Goal: Task Accomplishment & Management: Manage account settings

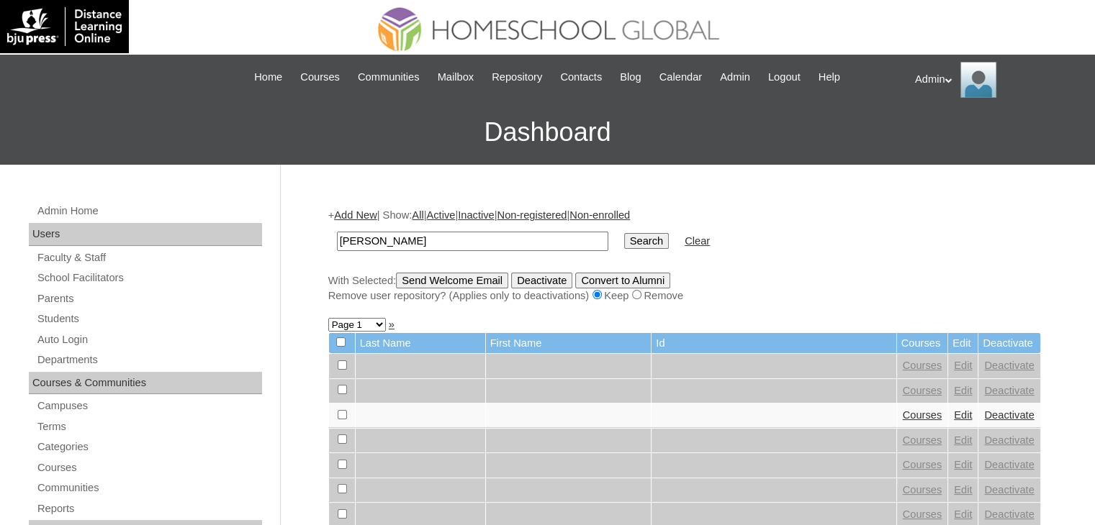
type input "saleh"
click at [624, 243] on input "Search" at bounding box center [646, 241] width 45 height 16
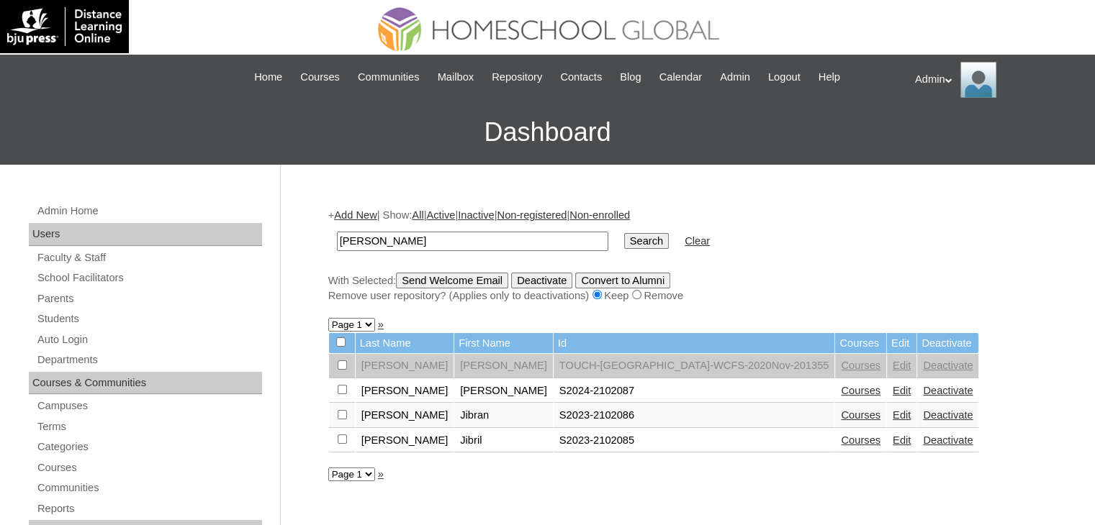
click at [892, 392] on link "Edit" at bounding box center [901, 391] width 18 height 12
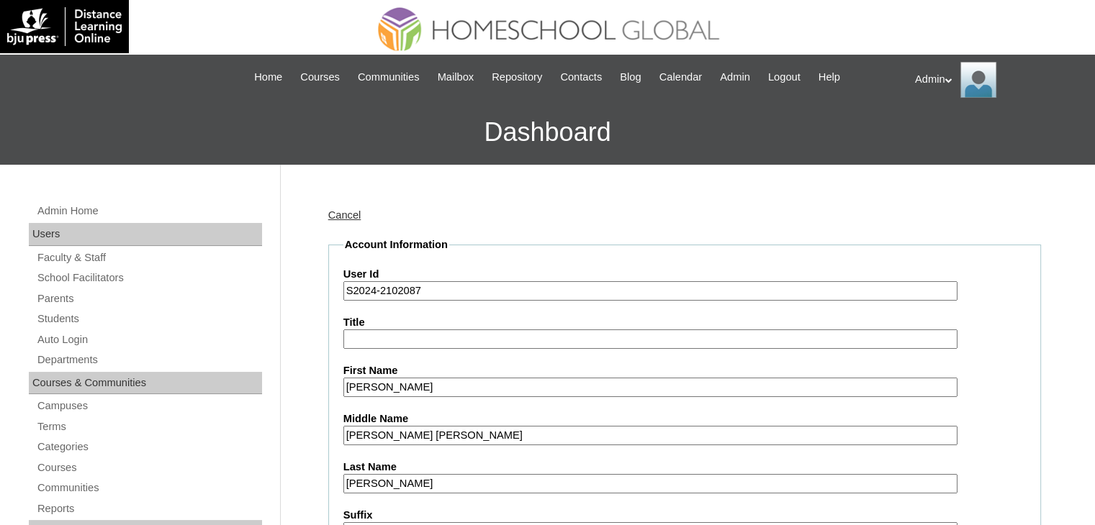
scroll to position [47, 0]
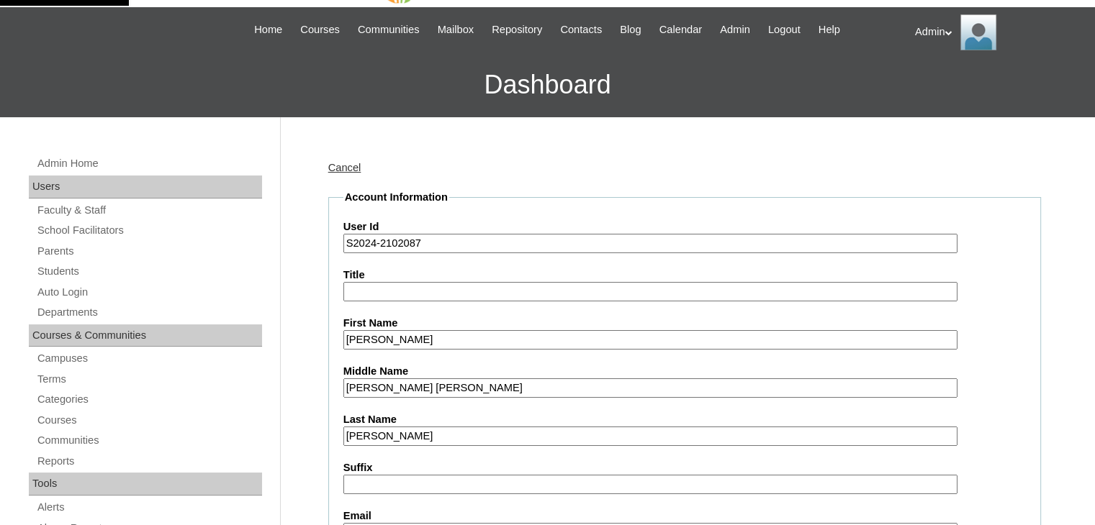
click at [374, 246] on input "S2024-2102087" at bounding box center [650, 243] width 614 height 19
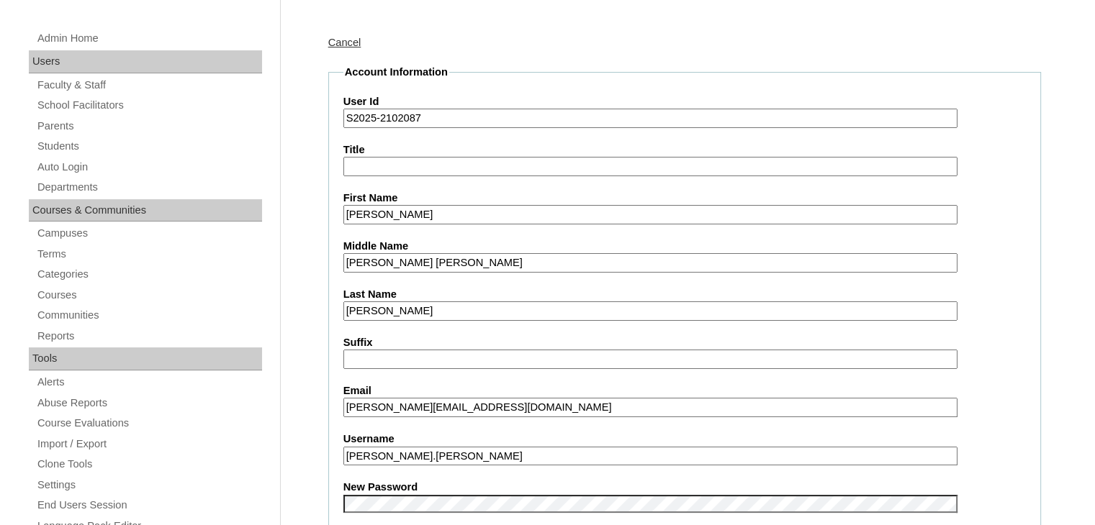
scroll to position [178, 0]
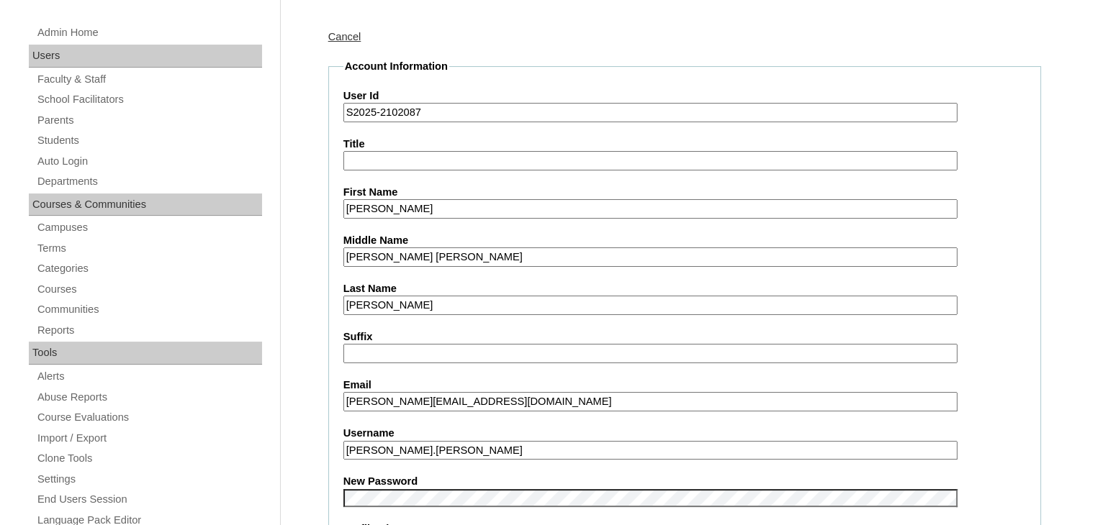
type input "S2025-2102087"
click at [452, 446] on input "haitham.saleh" at bounding box center [650, 450] width 614 height 19
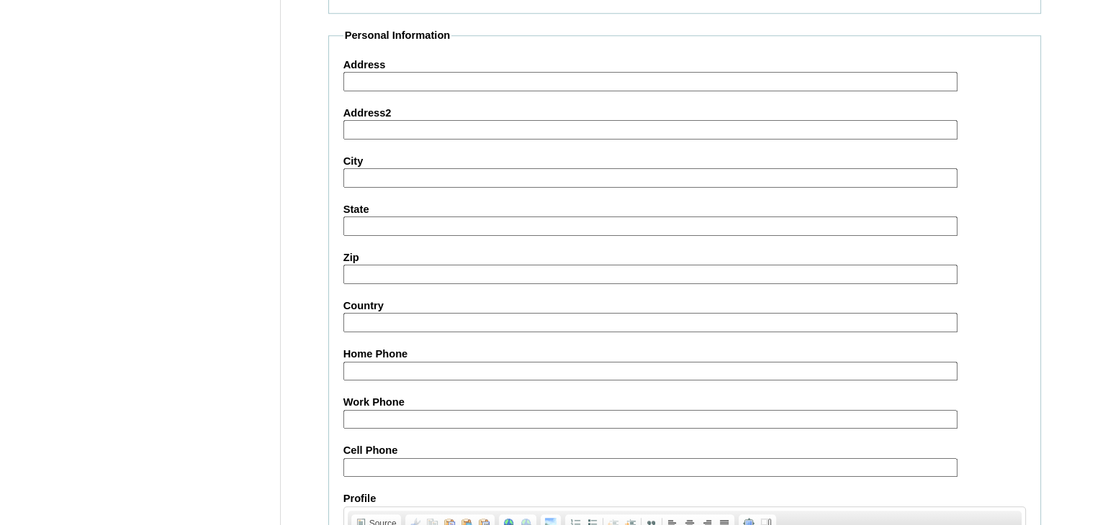
scroll to position [1652, 0]
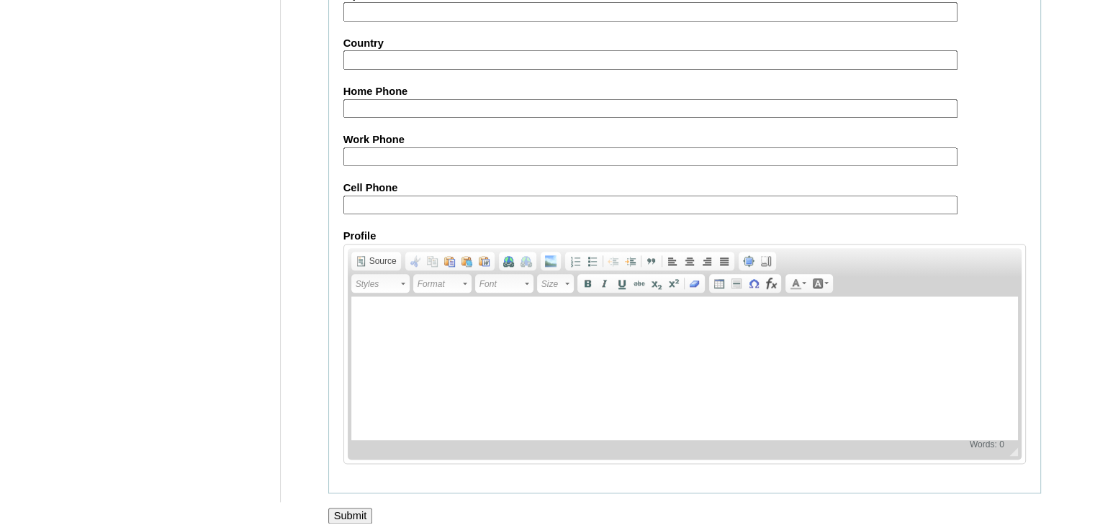
click at [356, 508] on input "Submit" at bounding box center [350, 516] width 45 height 16
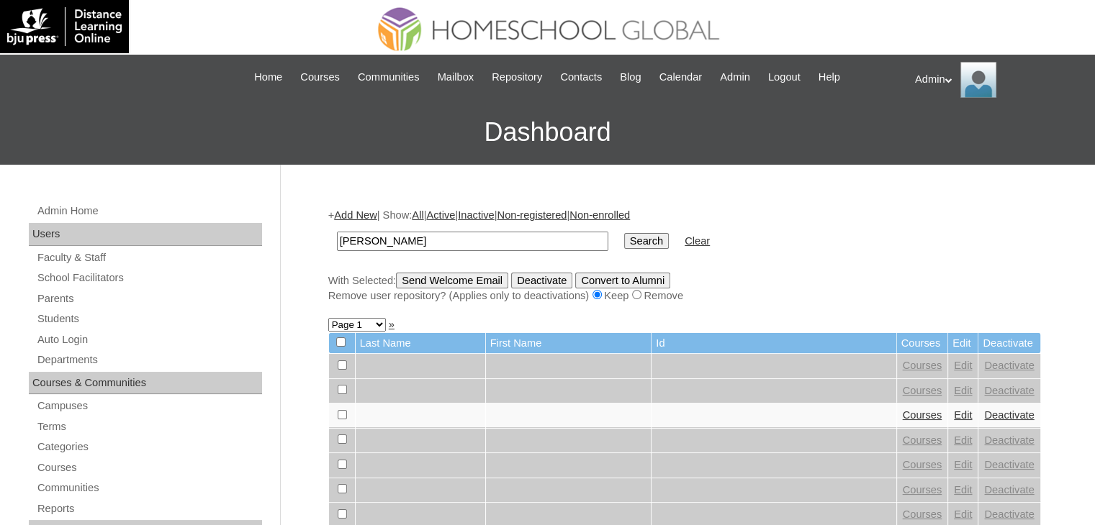
type input "[PERSON_NAME]"
click at [624, 243] on input "Search" at bounding box center [646, 241] width 45 height 16
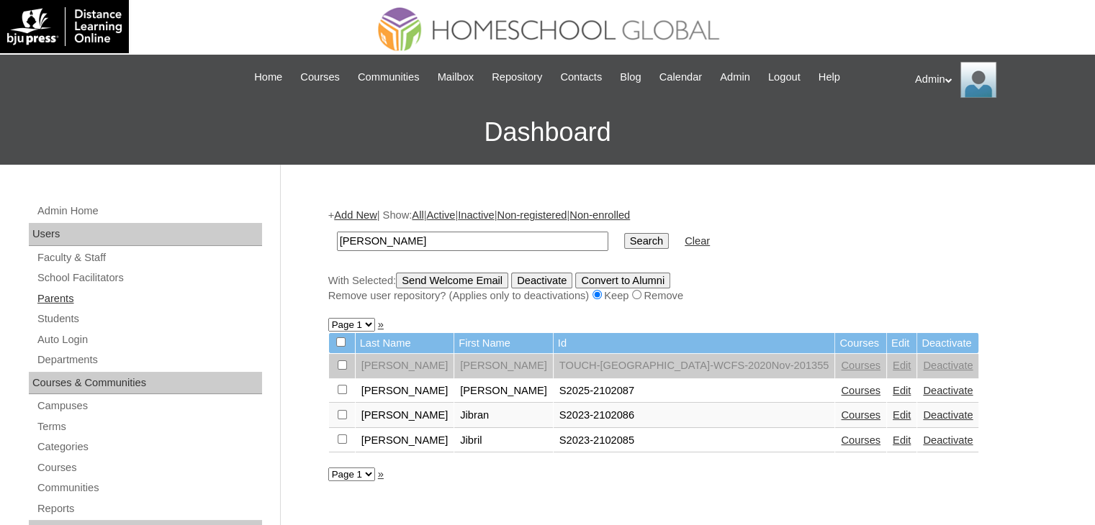
click at [60, 297] on link "Parents" at bounding box center [149, 299] width 226 height 18
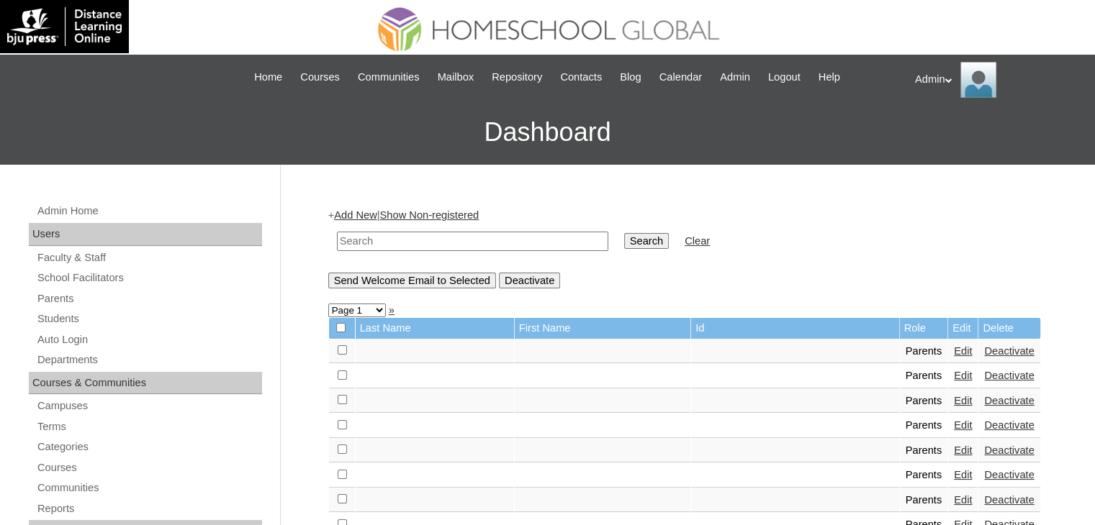
click at [399, 243] on input "text" at bounding box center [472, 241] width 271 height 19
type input "Saleh"
click at [624, 243] on input "Search" at bounding box center [646, 241] width 45 height 16
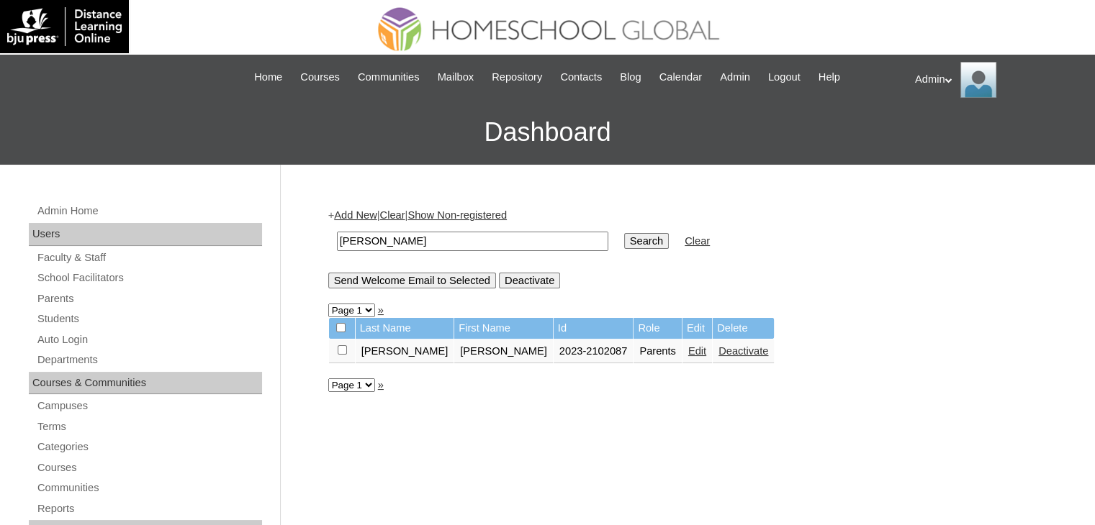
click at [682, 350] on td "Edit" at bounding box center [697, 352] width 30 height 24
click at [688, 353] on link "Edit" at bounding box center [697, 351] width 18 height 12
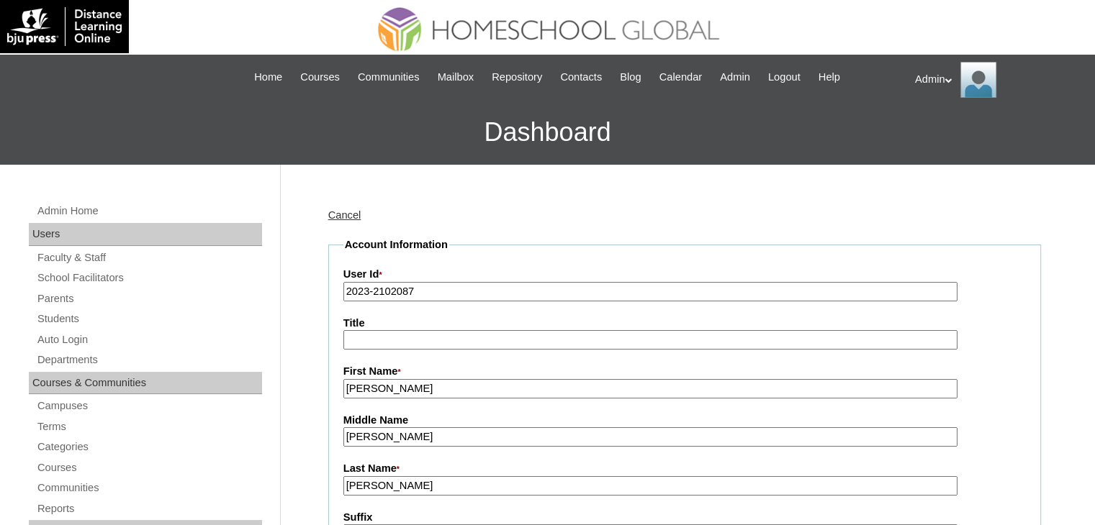
click at [365, 293] on input "2023-2102087" at bounding box center [650, 291] width 614 height 19
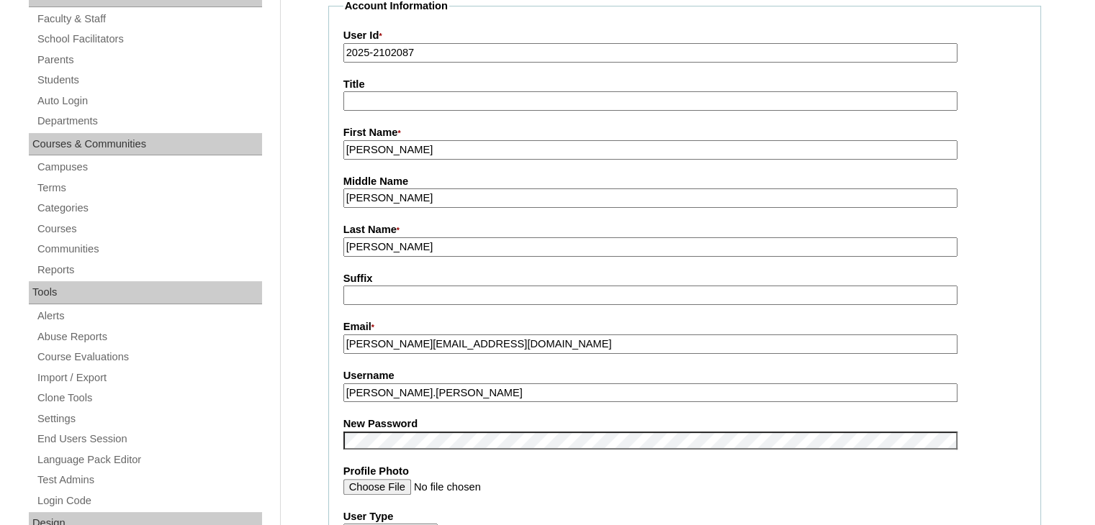
scroll to position [364, 0]
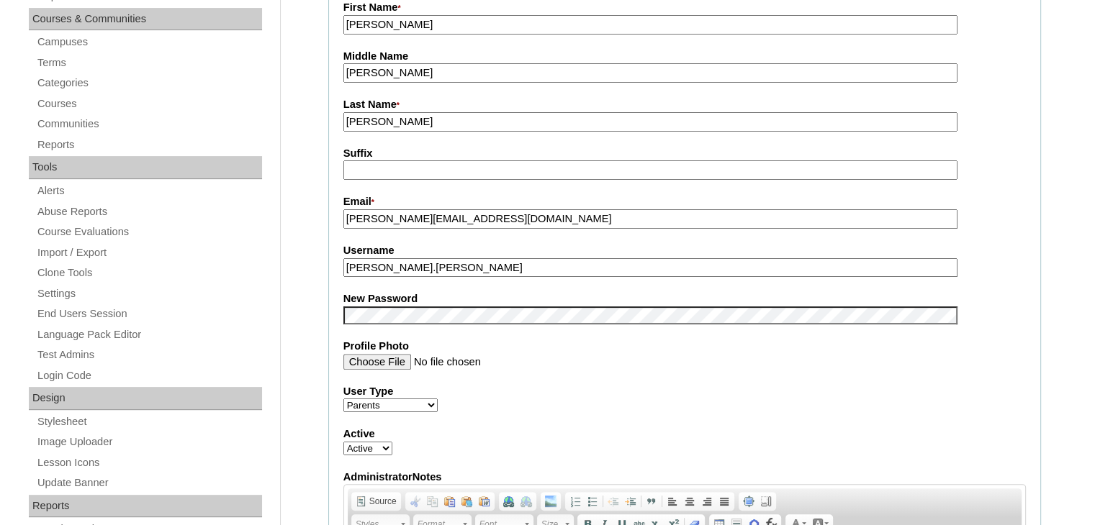
type input "2025-2102087"
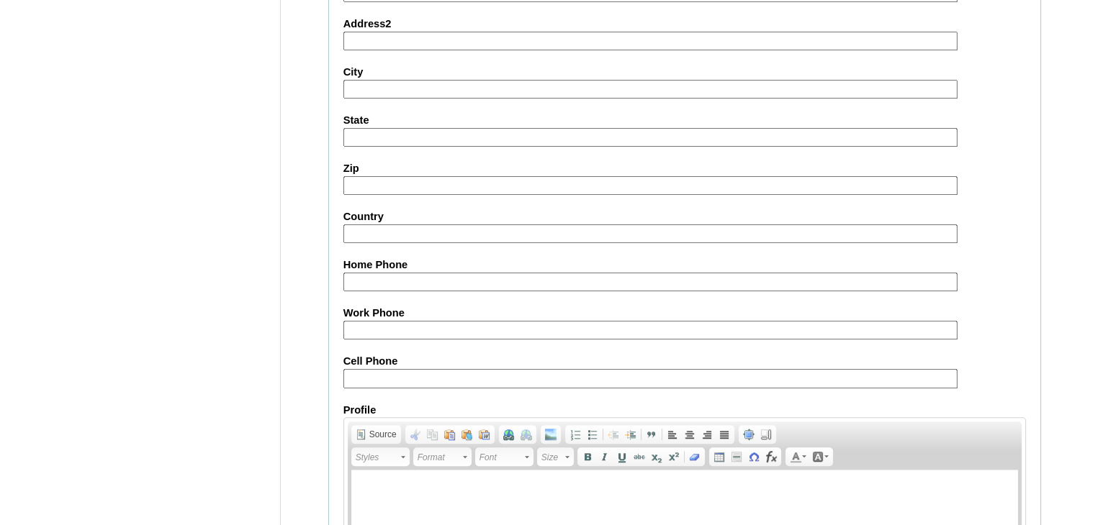
scroll to position [1352, 0]
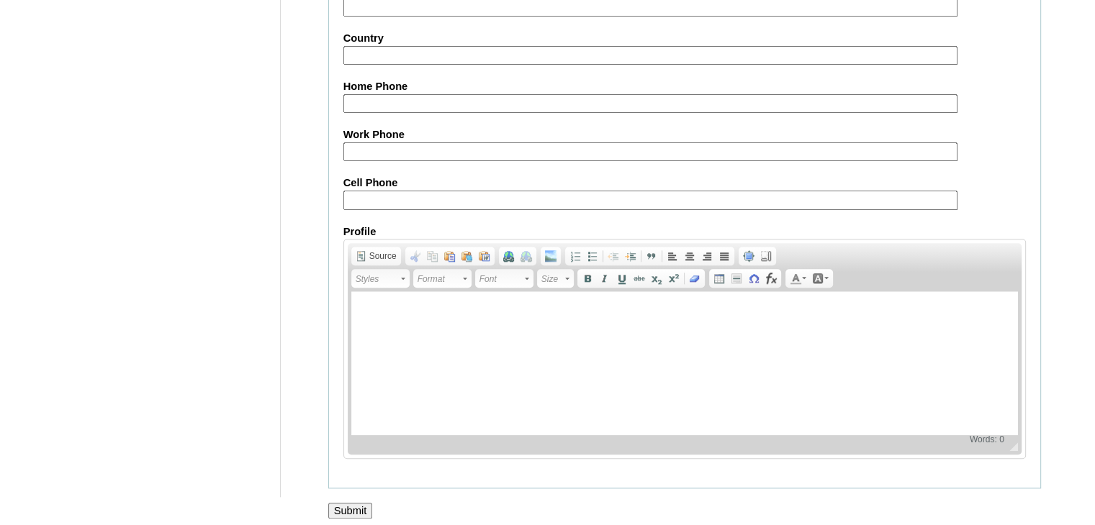
click at [348, 503] on input "Submit" at bounding box center [350, 511] width 45 height 16
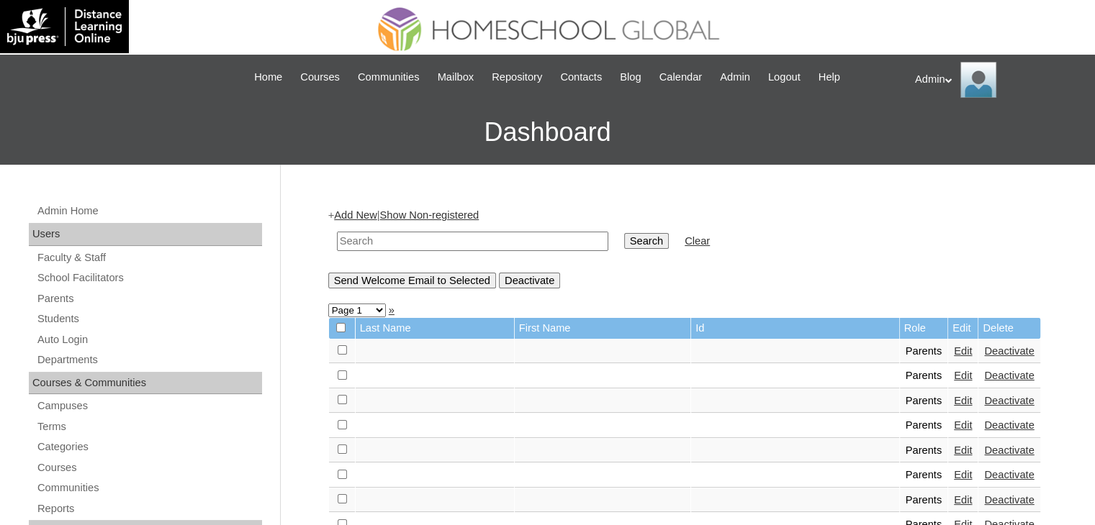
click at [401, 239] on input "text" at bounding box center [472, 241] width 271 height 19
type input "[PERSON_NAME]"
click at [624, 236] on input "Search" at bounding box center [646, 241] width 45 height 16
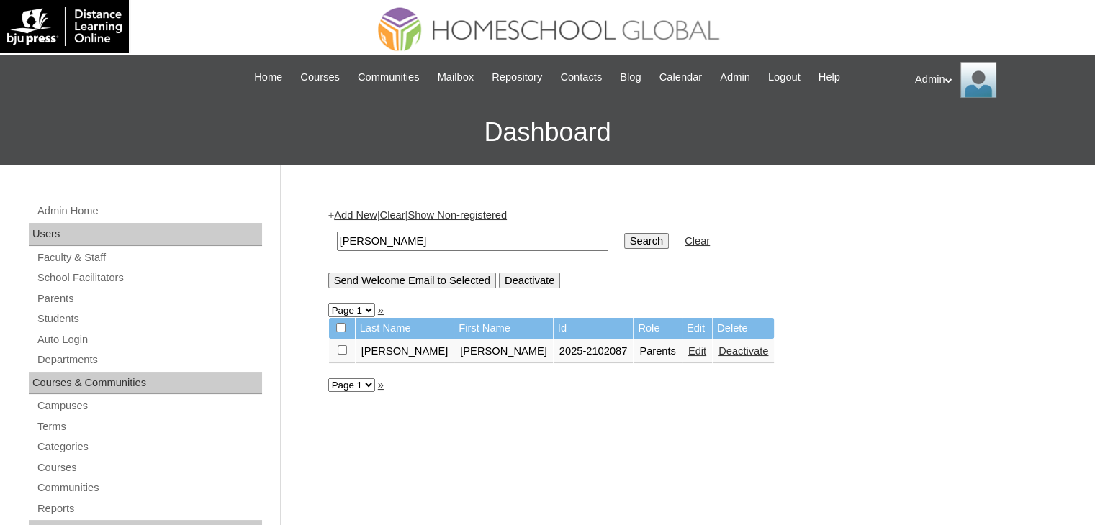
drag, startPoint x: 389, startPoint y: 245, endPoint x: 338, endPoint y: 253, distance: 51.1
click at [338, 253] on td "[PERSON_NAME]" at bounding box center [473, 242] width 286 height 34
type input "tagubasi"
click at [624, 238] on input "Search" at bounding box center [646, 241] width 45 height 16
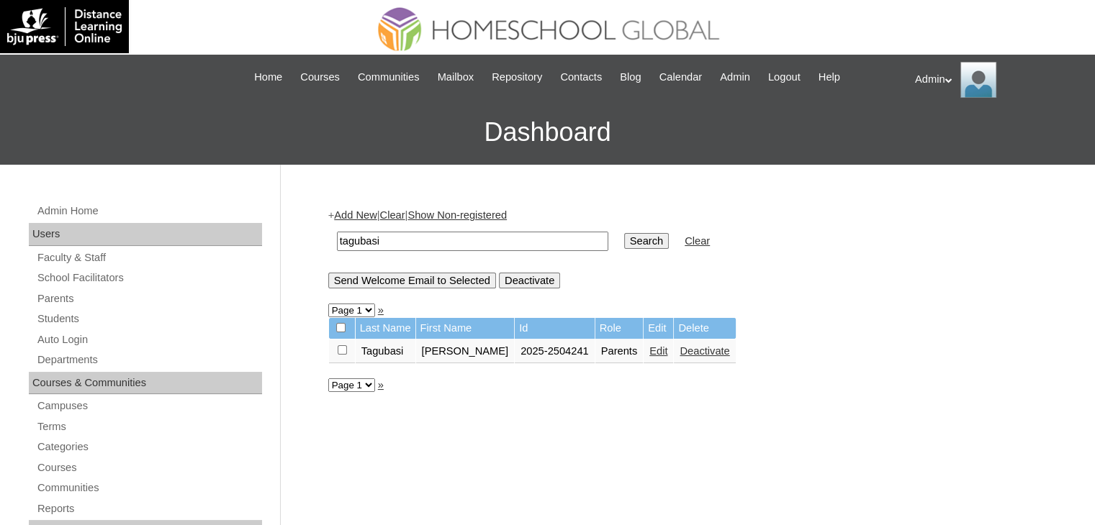
click at [624, 240] on input "Search" at bounding box center [646, 241] width 45 height 16
click at [649, 350] on link "Edit" at bounding box center [658, 351] width 18 height 12
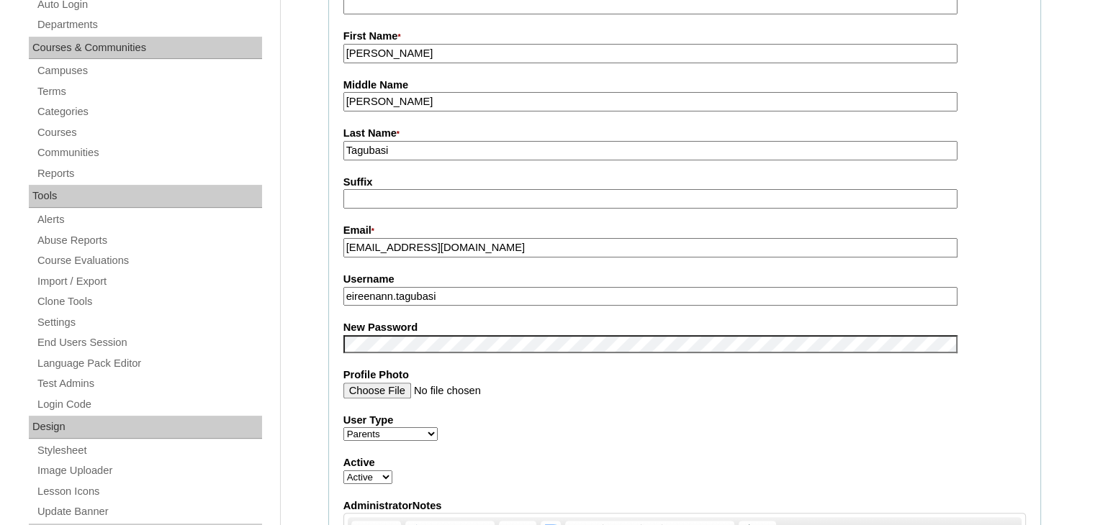
scroll to position [386, 0]
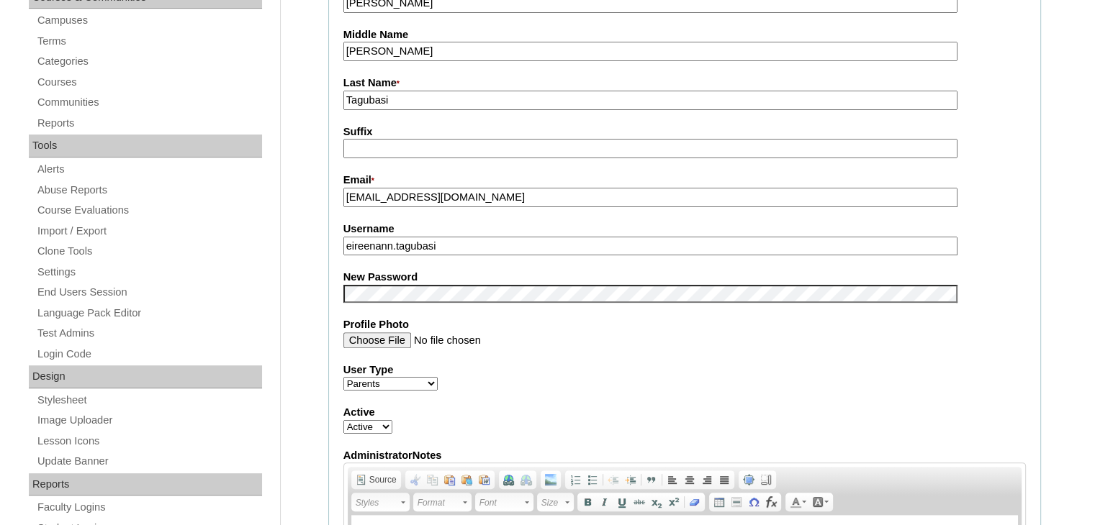
drag, startPoint x: 462, startPoint y: 243, endPoint x: 327, endPoint y: 249, distance: 134.7
click at [328, 249] on fieldset "Account Information User Id * 2025-2504241 Title First Name * Eireen Ann Middle…" at bounding box center [684, 282] width 712 height 861
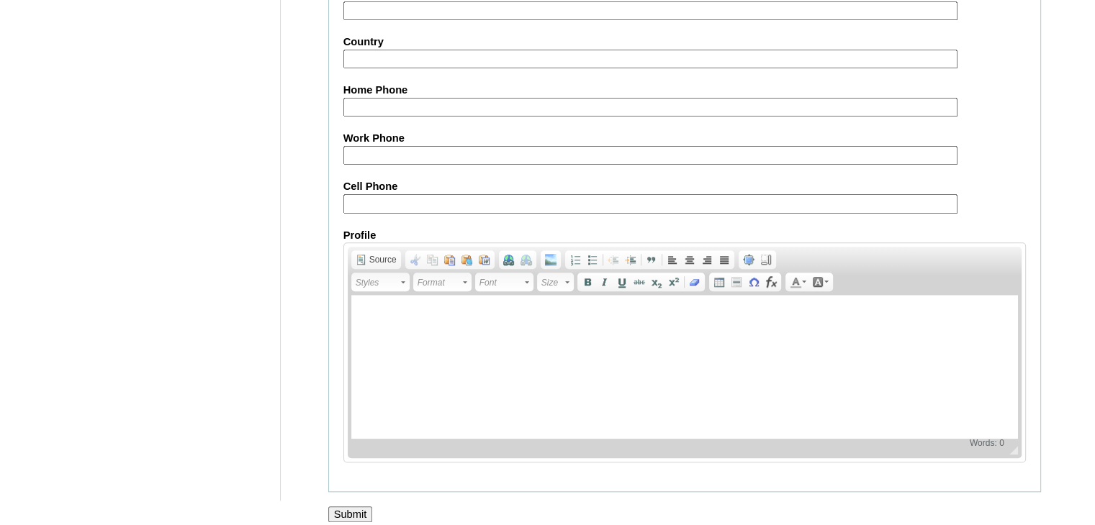
scroll to position [1352, 0]
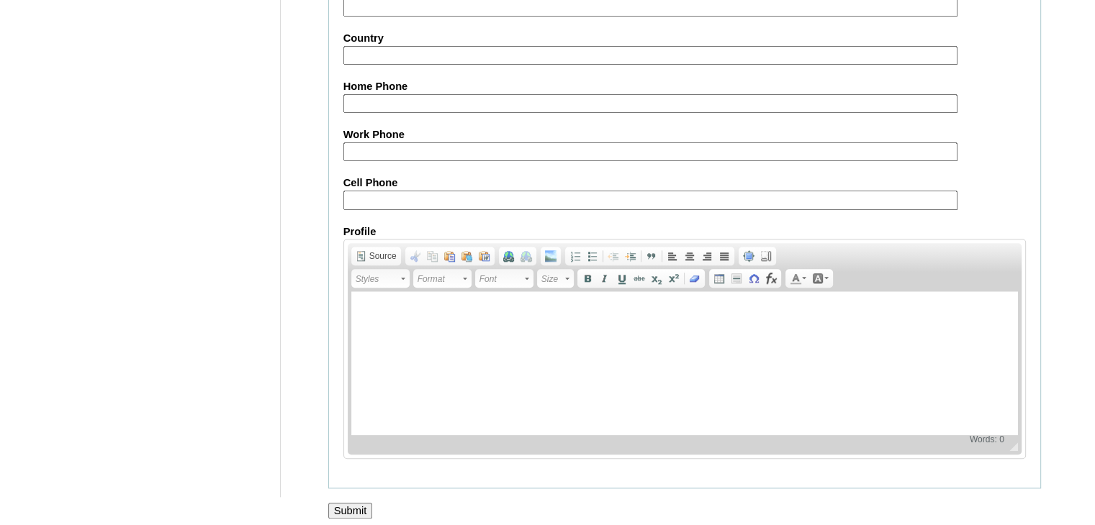
click at [347, 503] on input "Submit" at bounding box center [350, 511] width 45 height 16
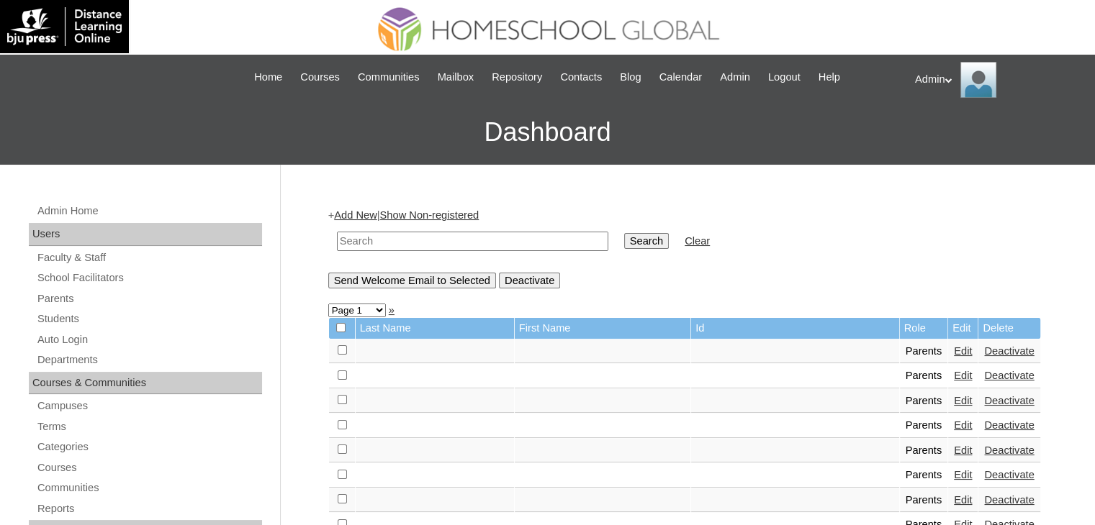
click at [426, 245] on input "text" at bounding box center [472, 241] width 271 height 19
type input "tagubasi"
click at [624, 243] on input "Search" at bounding box center [646, 241] width 45 height 16
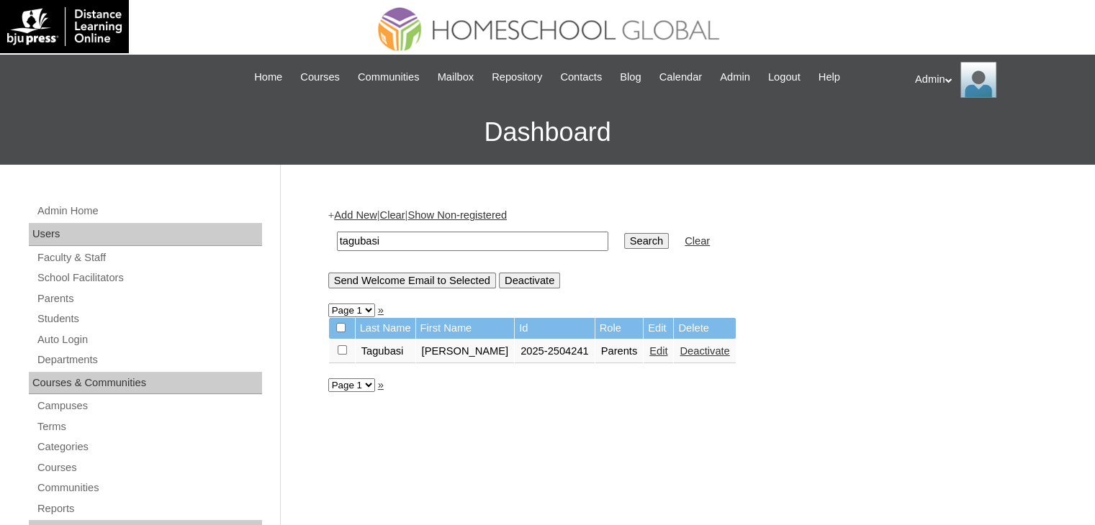
click at [649, 345] on link "Edit" at bounding box center [658, 351] width 18 height 12
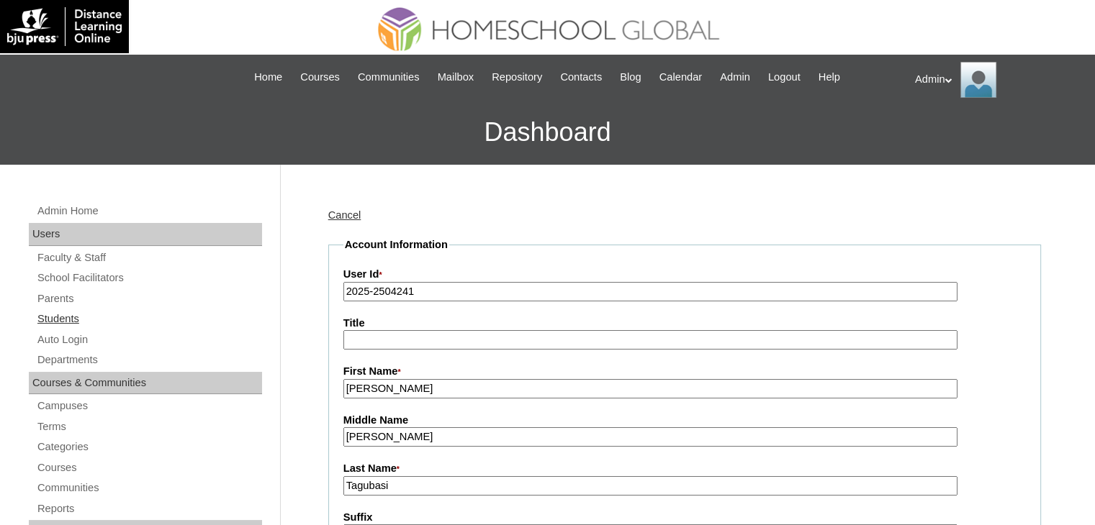
click at [56, 321] on link "Students" at bounding box center [149, 319] width 226 height 18
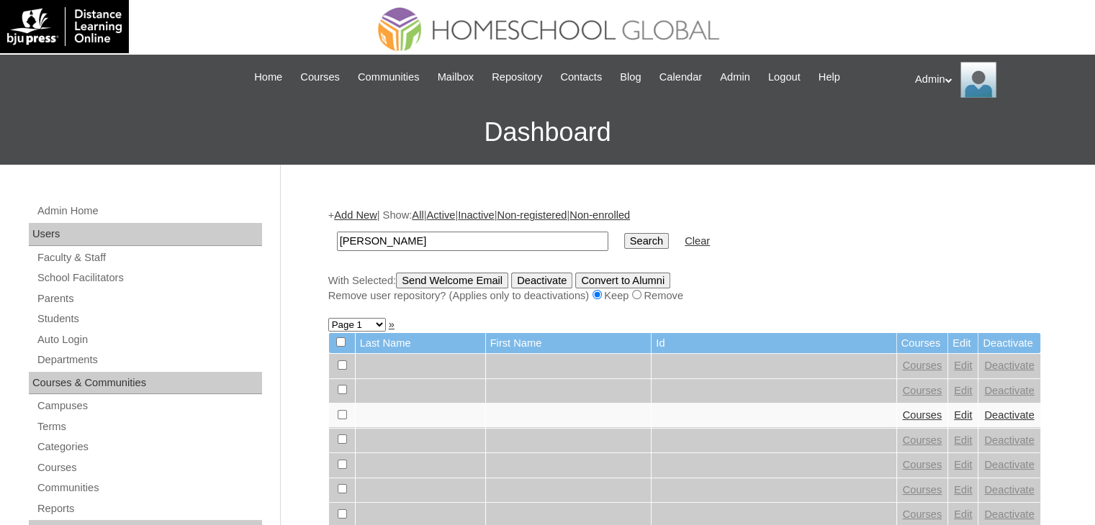
type input "tagubasi"
click at [624, 239] on input "Search" at bounding box center [646, 241] width 45 height 16
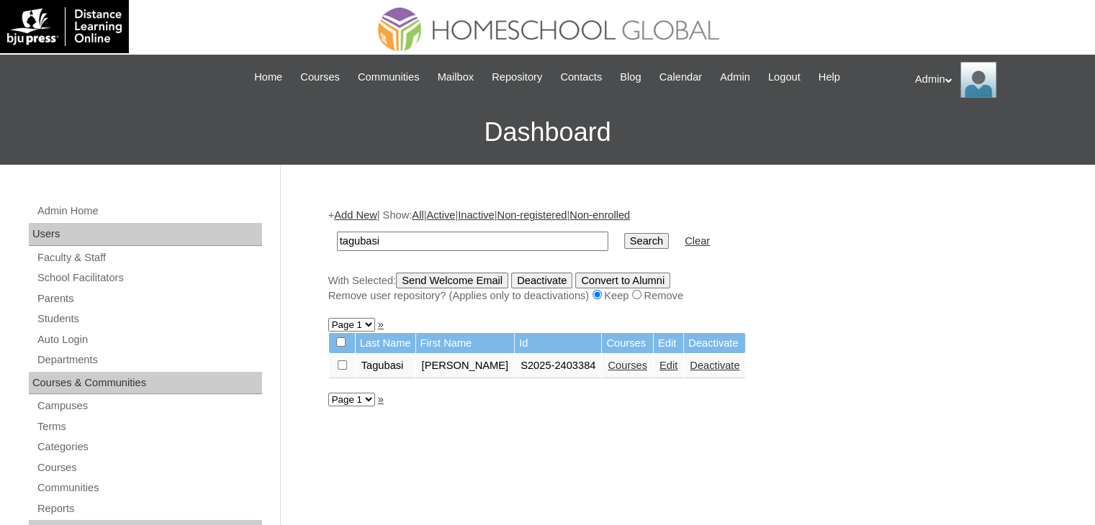
click at [668, 363] on link "Edit" at bounding box center [668, 366] width 18 height 12
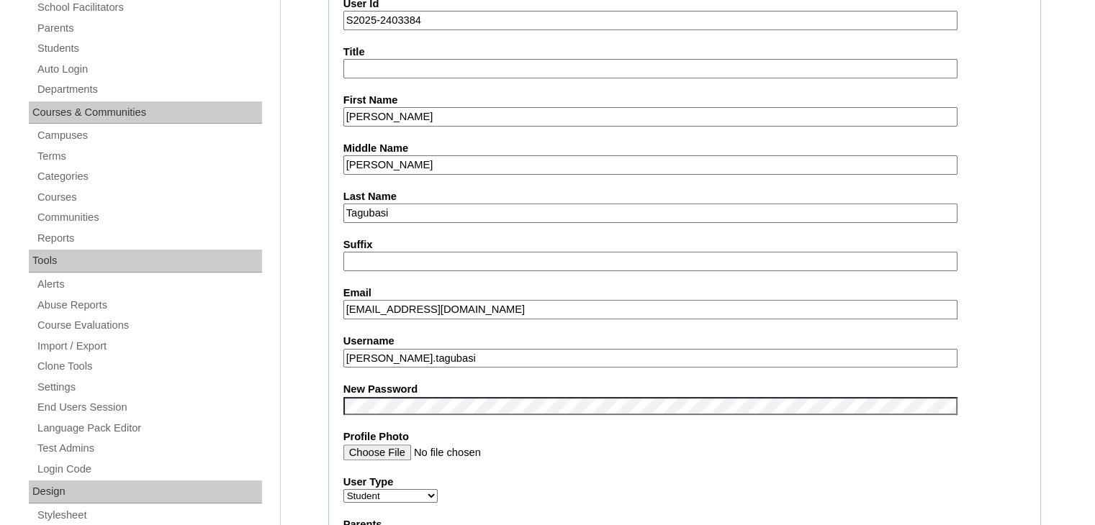
scroll to position [311, 0]
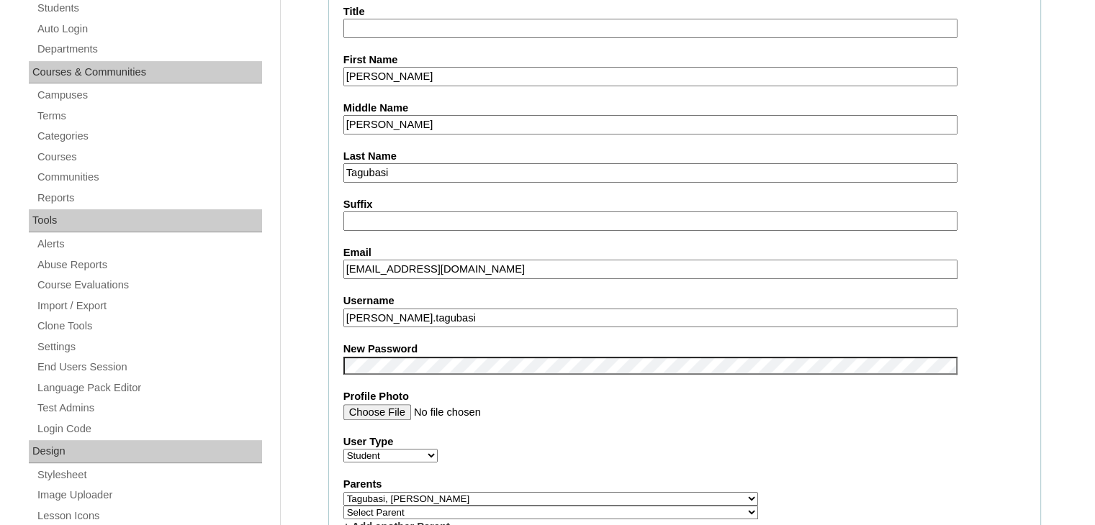
drag, startPoint x: 480, startPoint y: 312, endPoint x: 302, endPoint y: 313, distance: 178.5
click at [73, 10] on link "Students" at bounding box center [149, 8] width 226 height 18
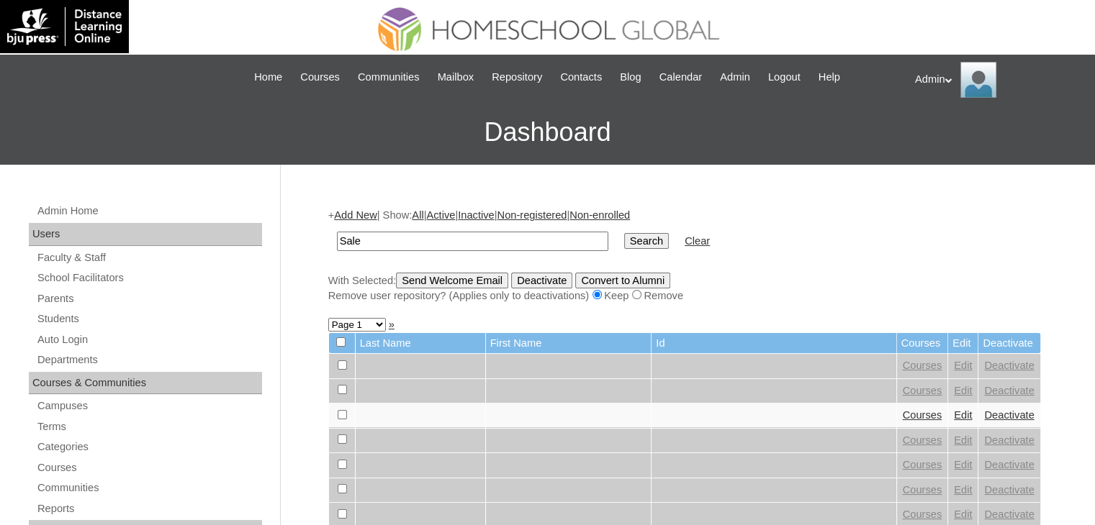
type input "[PERSON_NAME]"
click at [624, 242] on input "Search" at bounding box center [646, 241] width 45 height 16
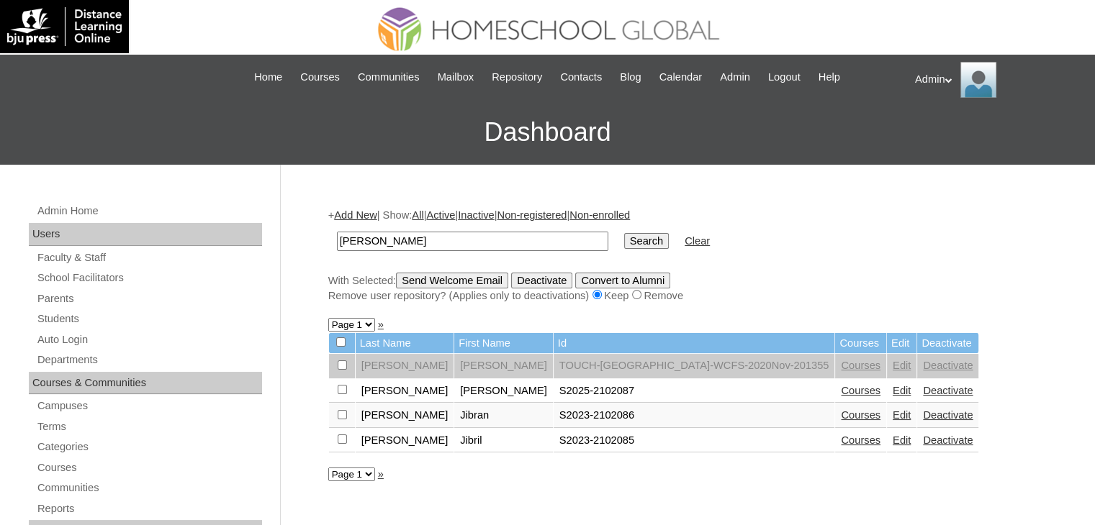
click at [841, 387] on link "Courses" at bounding box center [861, 391] width 40 height 12
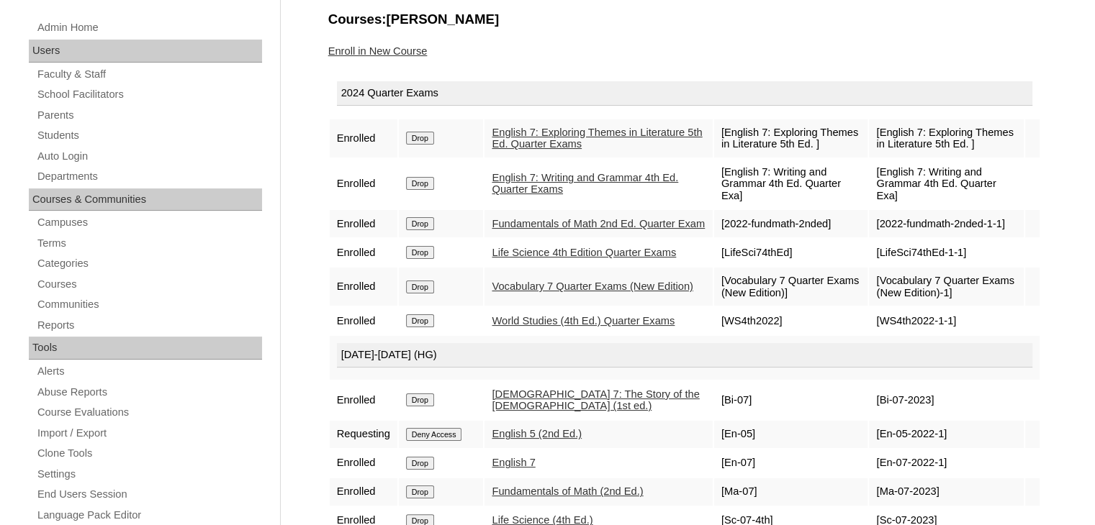
scroll to position [181, 0]
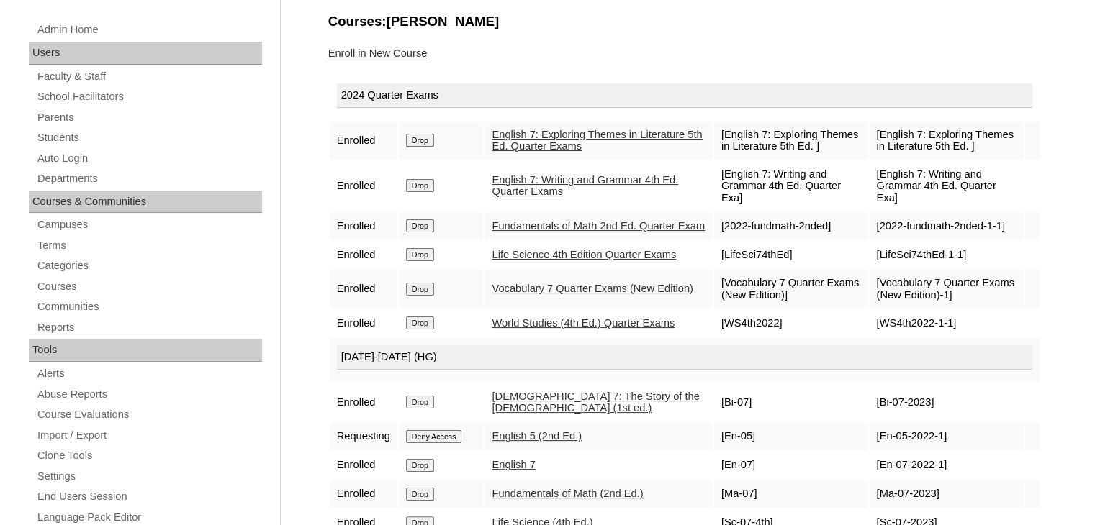
click at [418, 138] on input "Drop" at bounding box center [420, 140] width 28 height 13
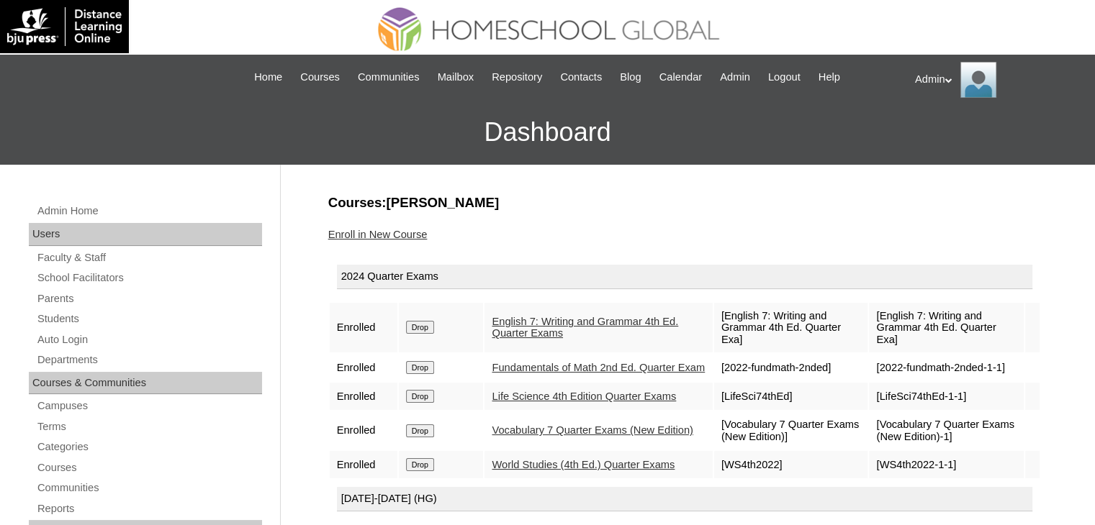
click at [429, 323] on input "Drop" at bounding box center [420, 327] width 28 height 13
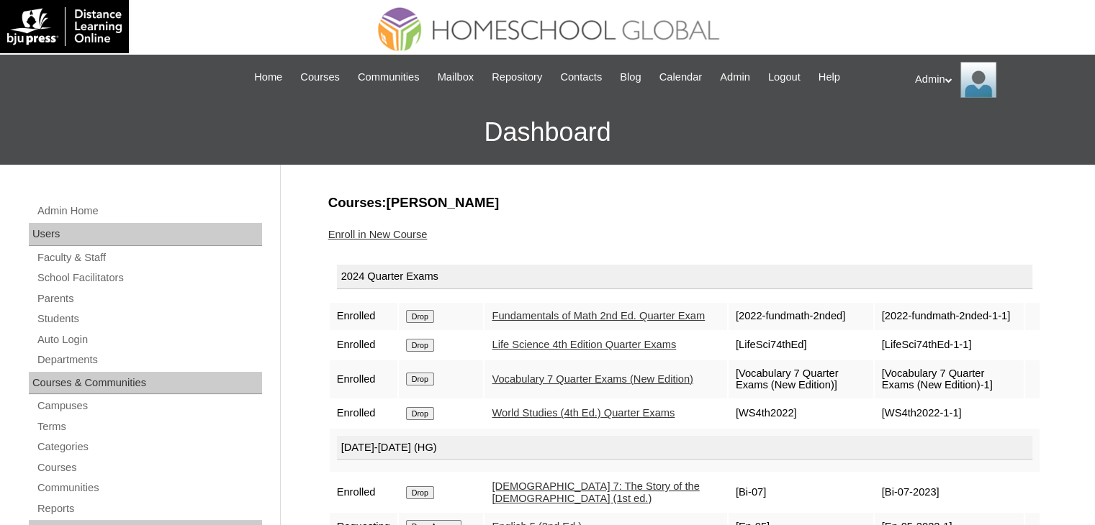
click at [429, 323] on input "Drop" at bounding box center [420, 316] width 28 height 13
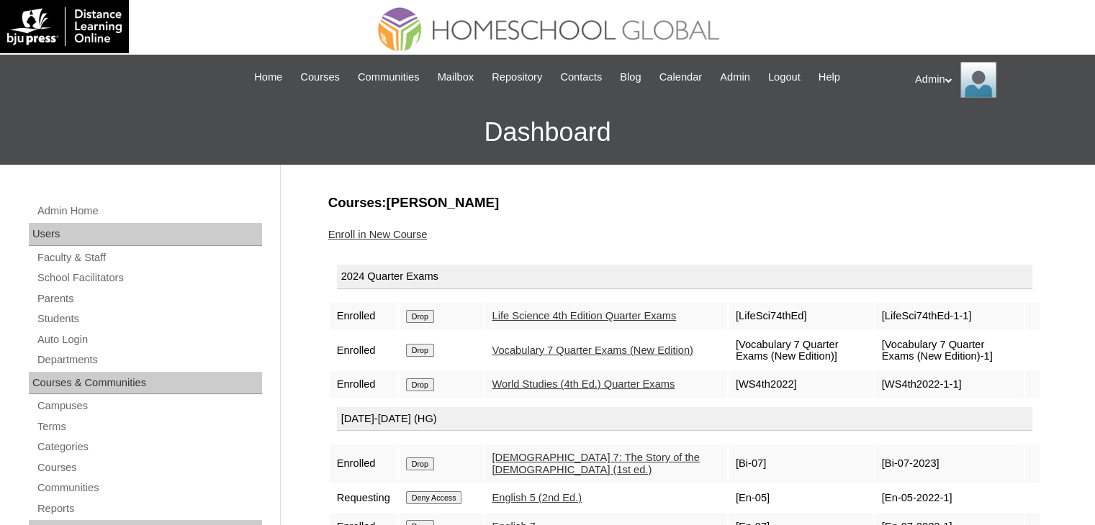
click at [429, 323] on input "Drop" at bounding box center [420, 316] width 28 height 13
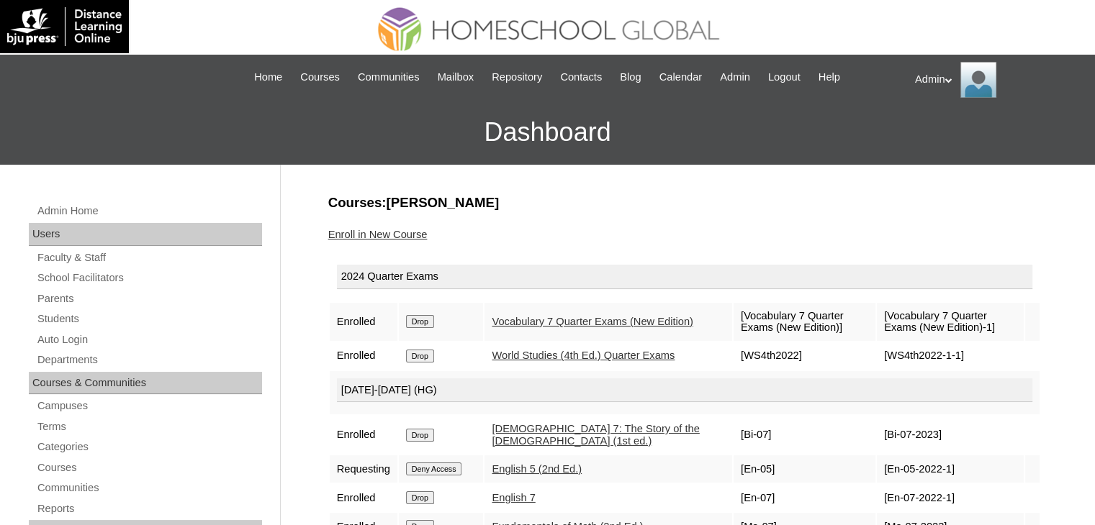
click at [429, 323] on input "Drop" at bounding box center [420, 321] width 28 height 13
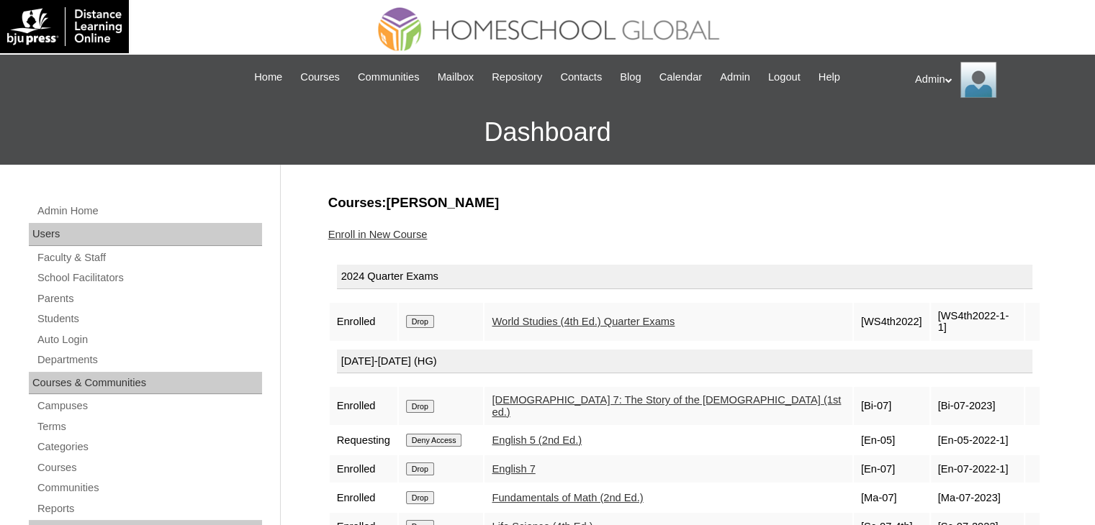
click at [429, 323] on td "Drop" at bounding box center [441, 322] width 85 height 38
click at [423, 317] on input "Drop" at bounding box center [420, 321] width 28 height 13
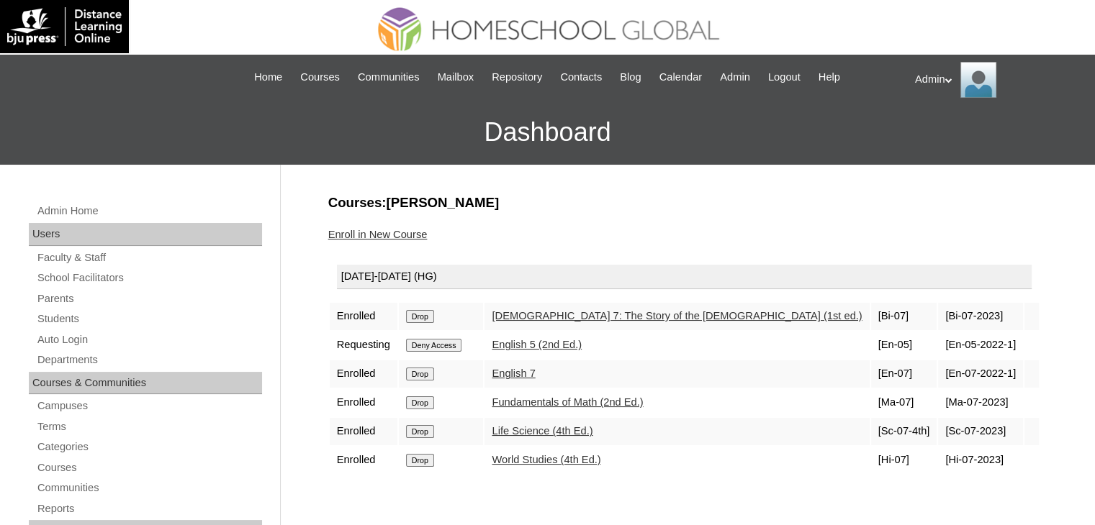
click at [426, 317] on input "Drop" at bounding box center [420, 316] width 28 height 13
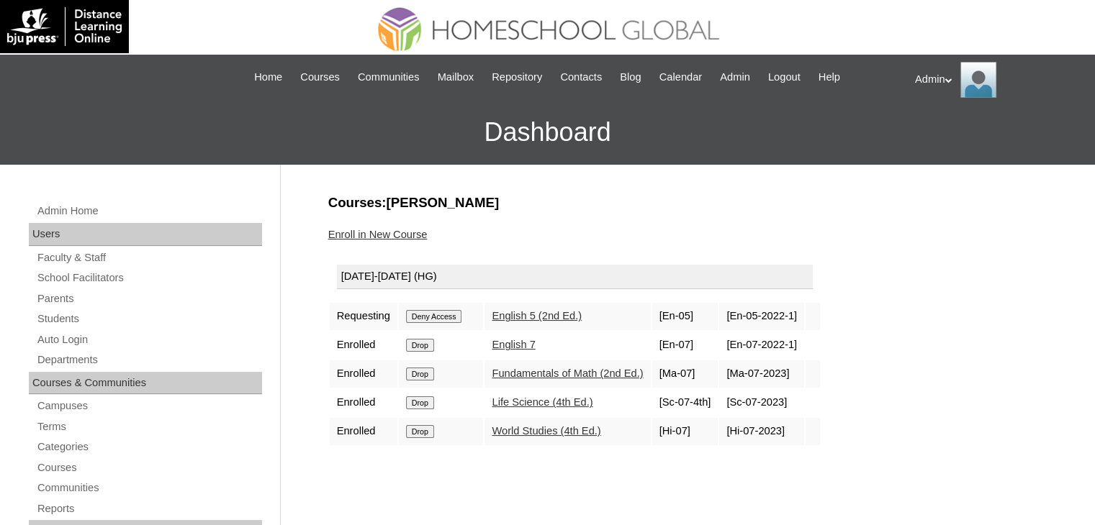
click at [426, 317] on input "Deny Access" at bounding box center [434, 316] width 56 height 13
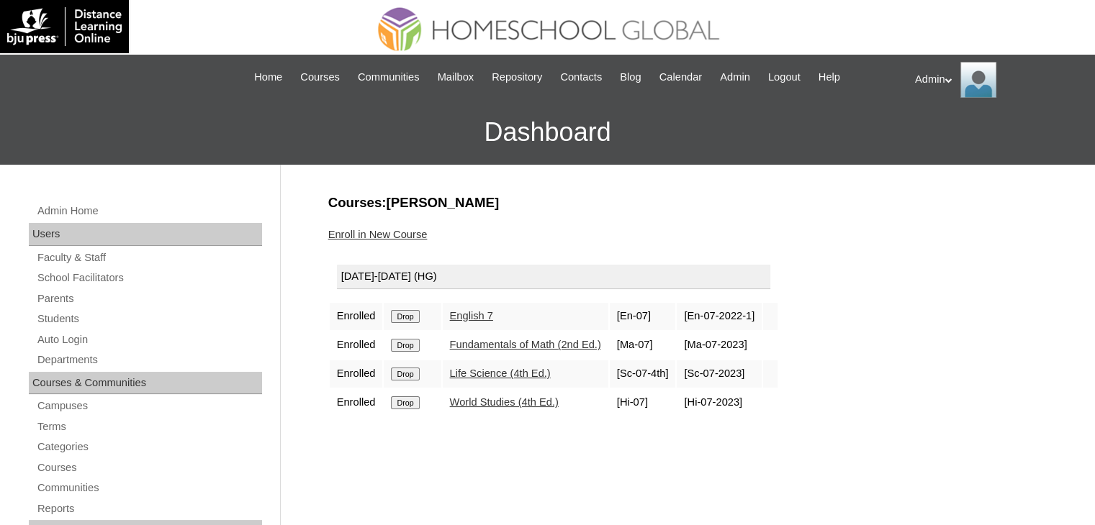
click at [426, 317] on form "Drop" at bounding box center [412, 316] width 42 height 12
click at [414, 314] on input "Drop" at bounding box center [405, 316] width 28 height 13
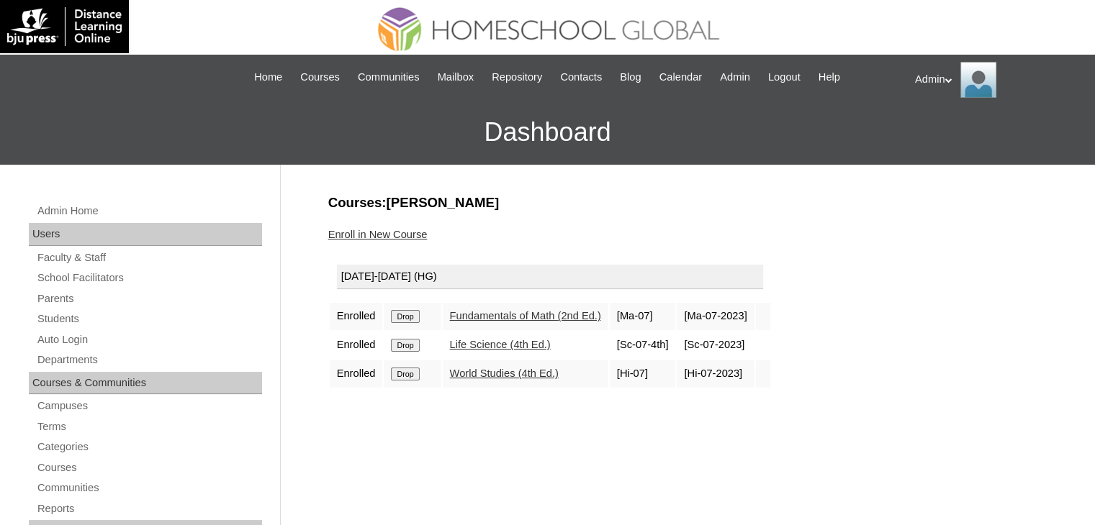
click at [414, 314] on input "Drop" at bounding box center [405, 316] width 28 height 13
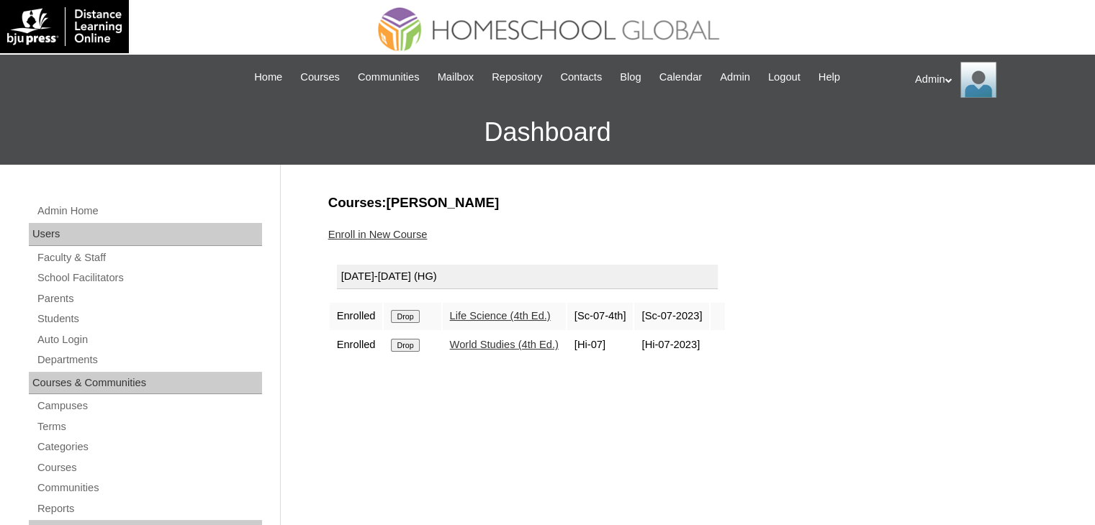
click at [414, 314] on input "Drop" at bounding box center [405, 316] width 28 height 13
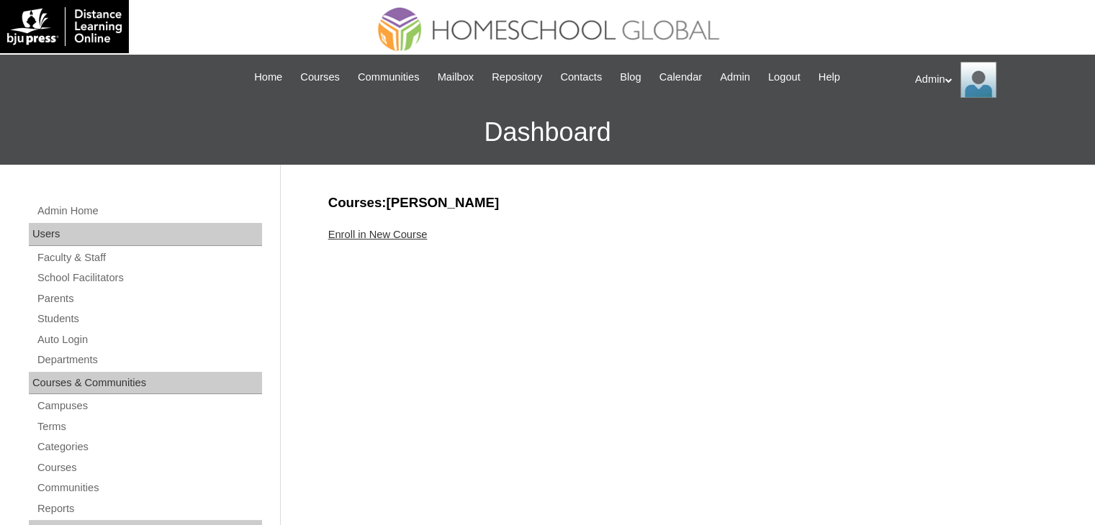
drag, startPoint x: 0, startPoint y: 0, endPoint x: 394, endPoint y: 229, distance: 455.3
click at [394, 229] on link "Enroll in New Course" at bounding box center [377, 235] width 99 height 12
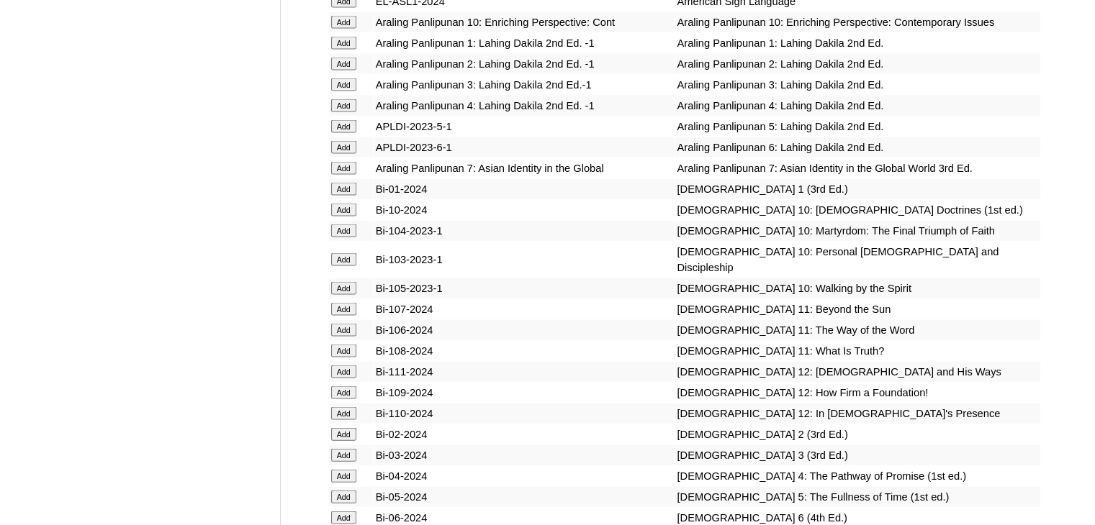
scroll to position [3348, 0]
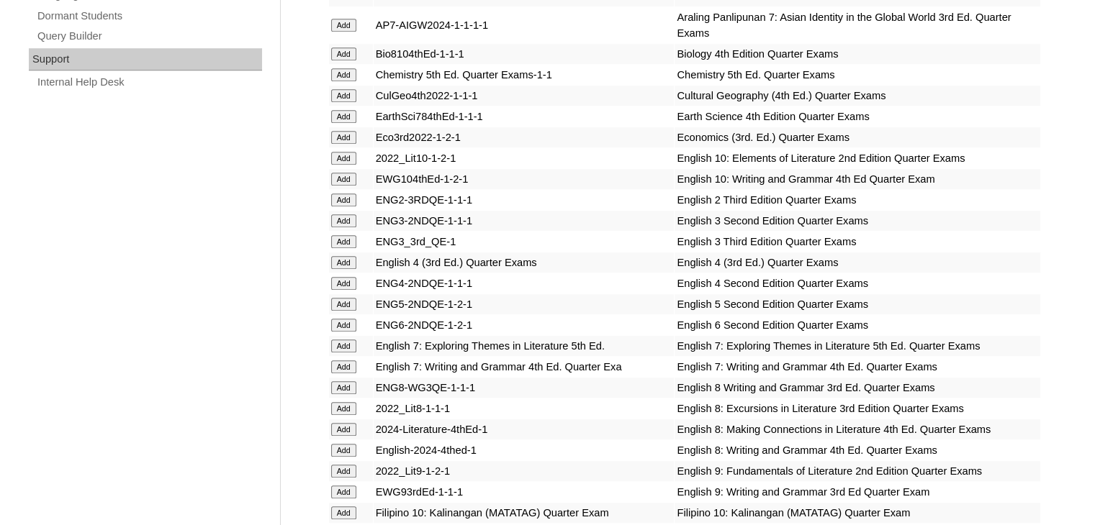
scroll to position [1045, 0]
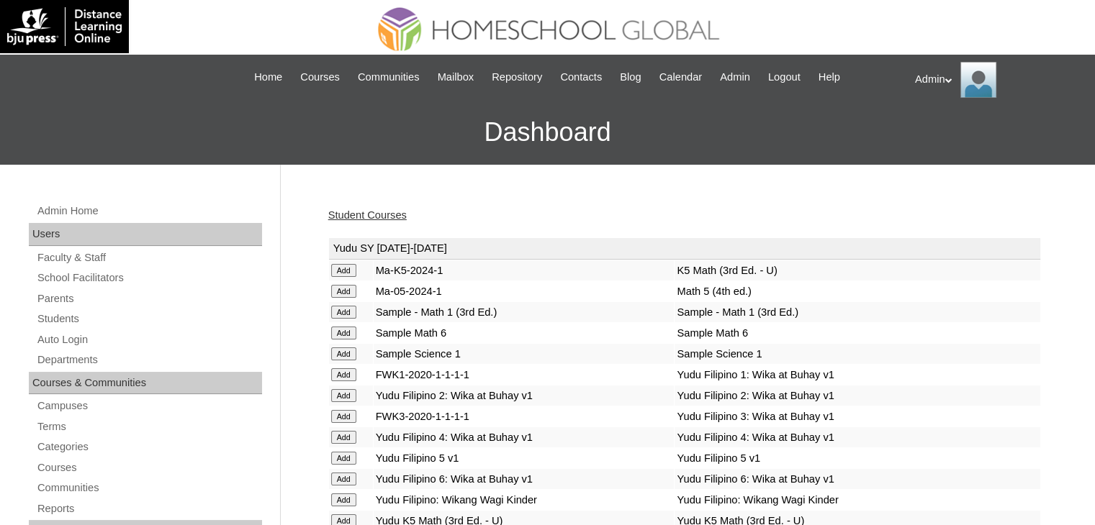
scroll to position [1174, 0]
